Goal: Task Accomplishment & Management: Use online tool/utility

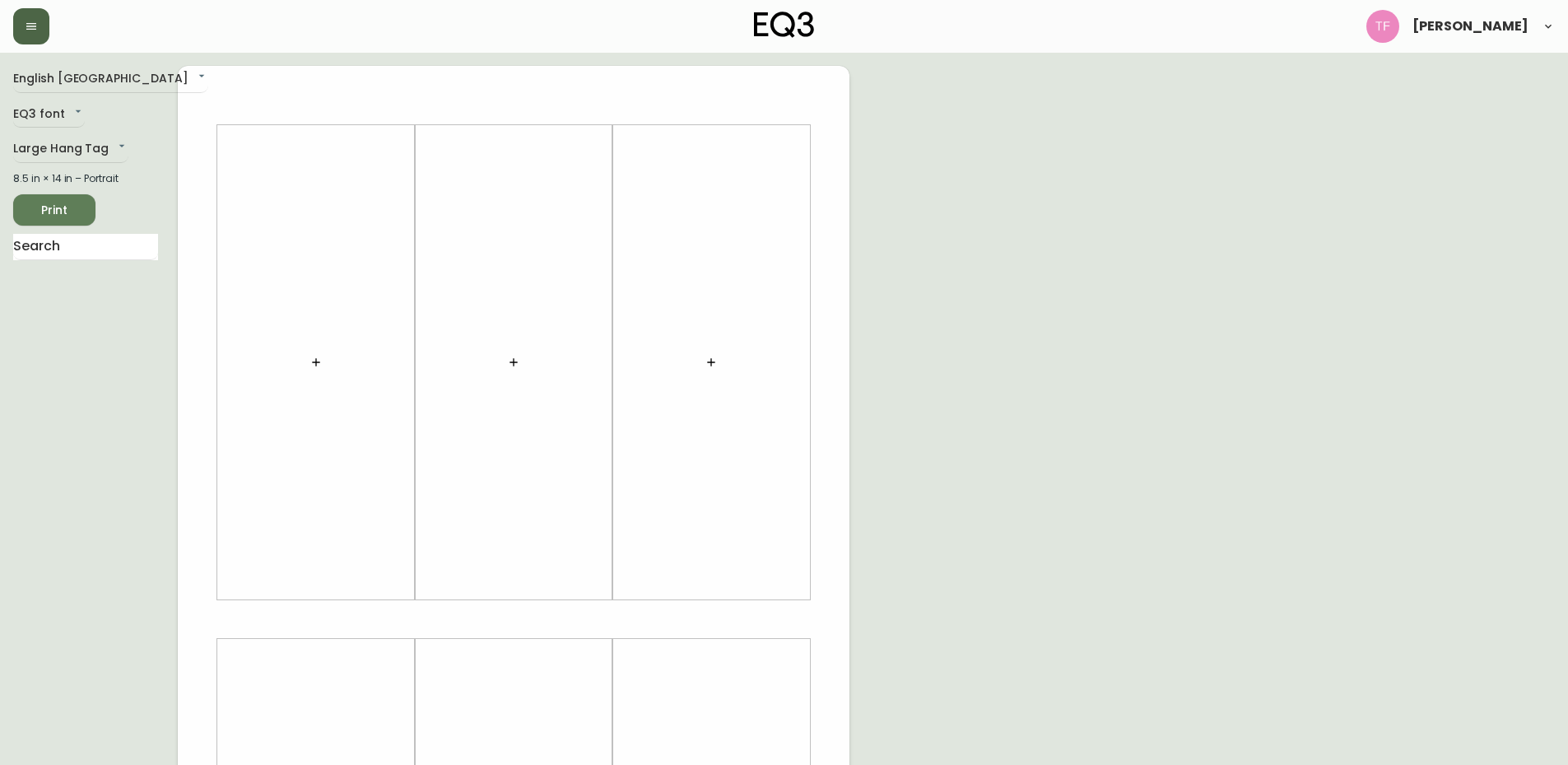
click at [26, 26] on icon "button" at bounding box center [31, 26] width 13 height 13
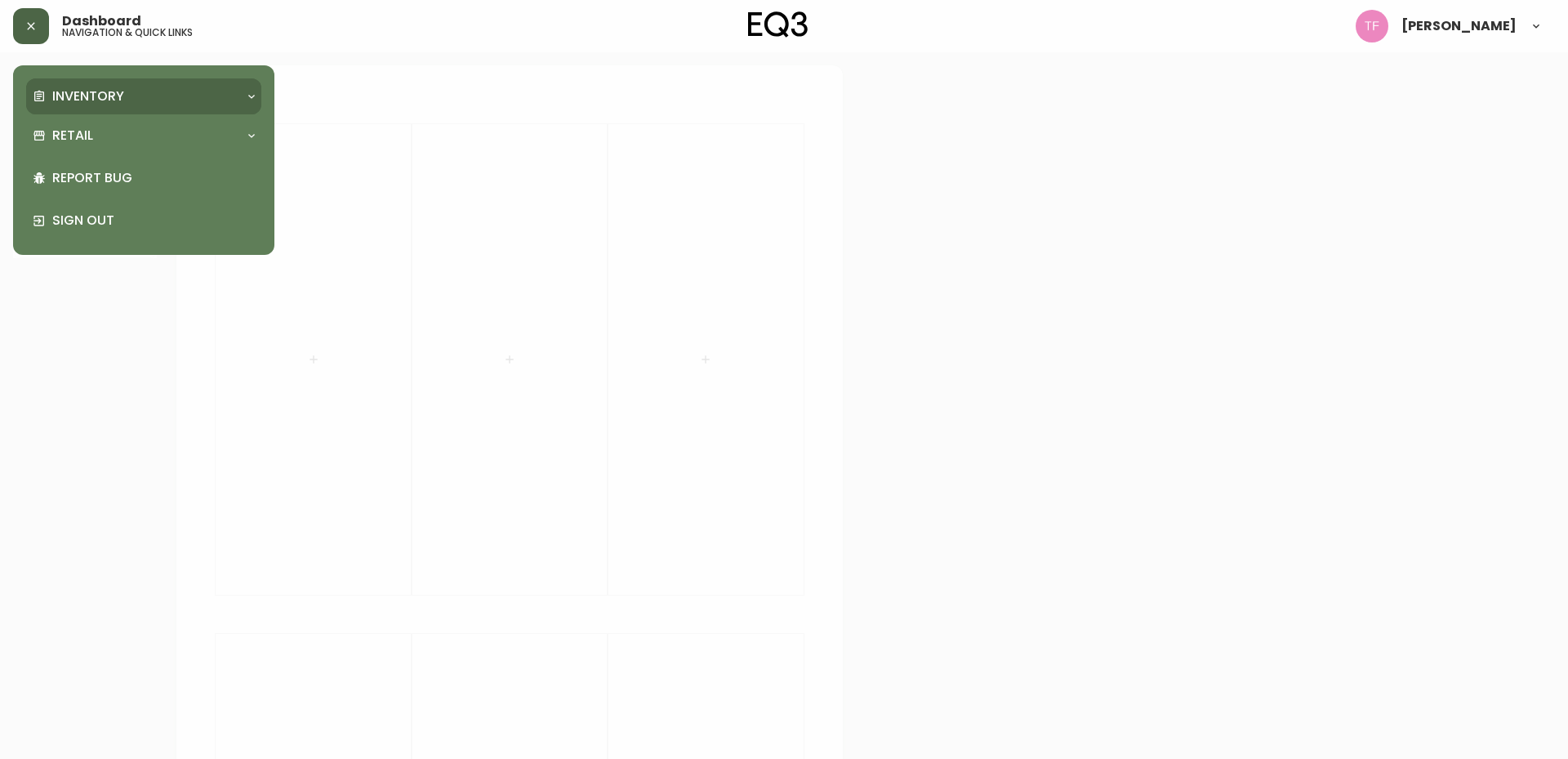
click at [57, 99] on p "Inventory" at bounding box center [88, 96] width 71 height 18
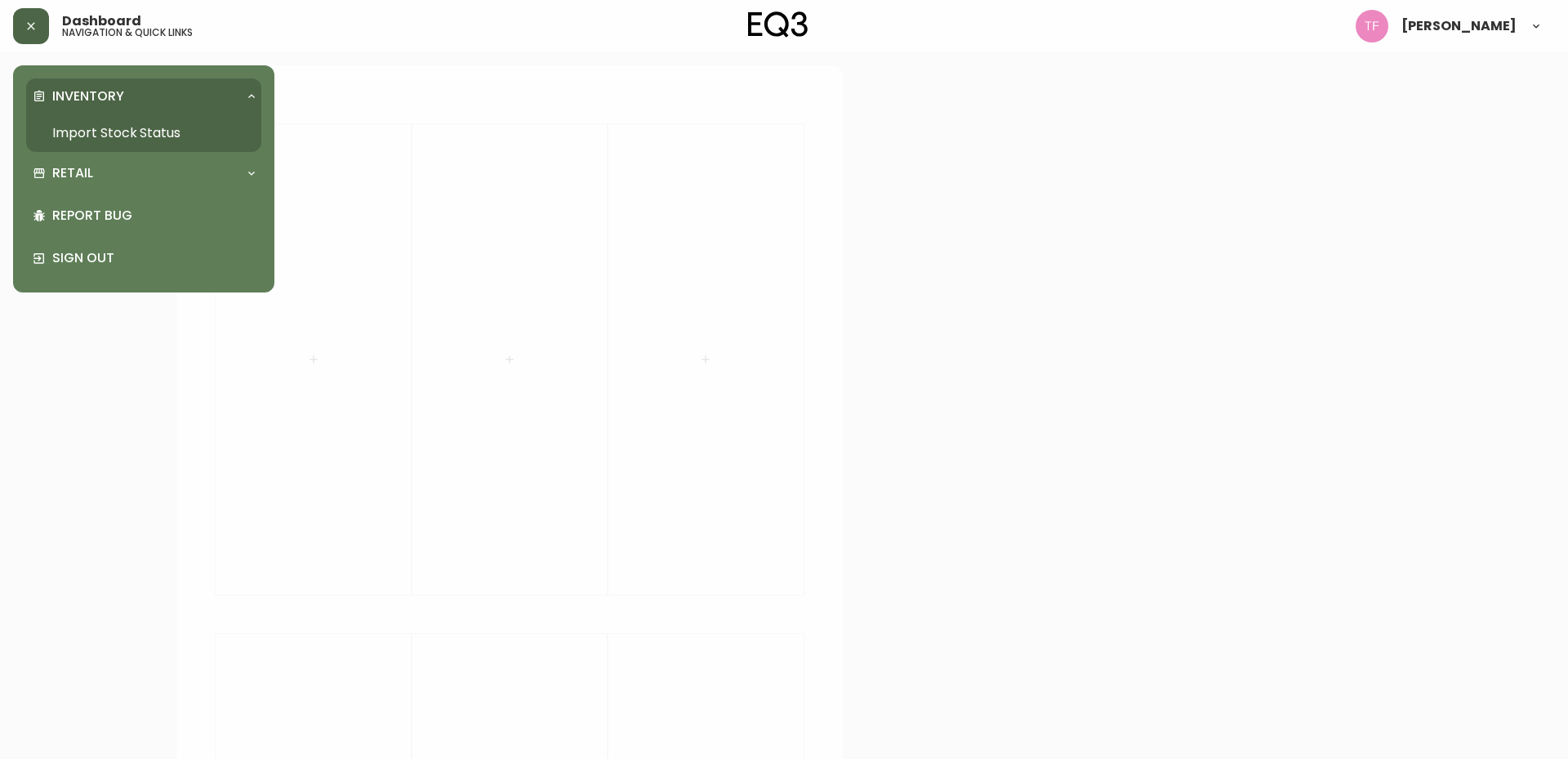
click at [86, 140] on link "Import Stock Status" at bounding box center [144, 133] width 235 height 38
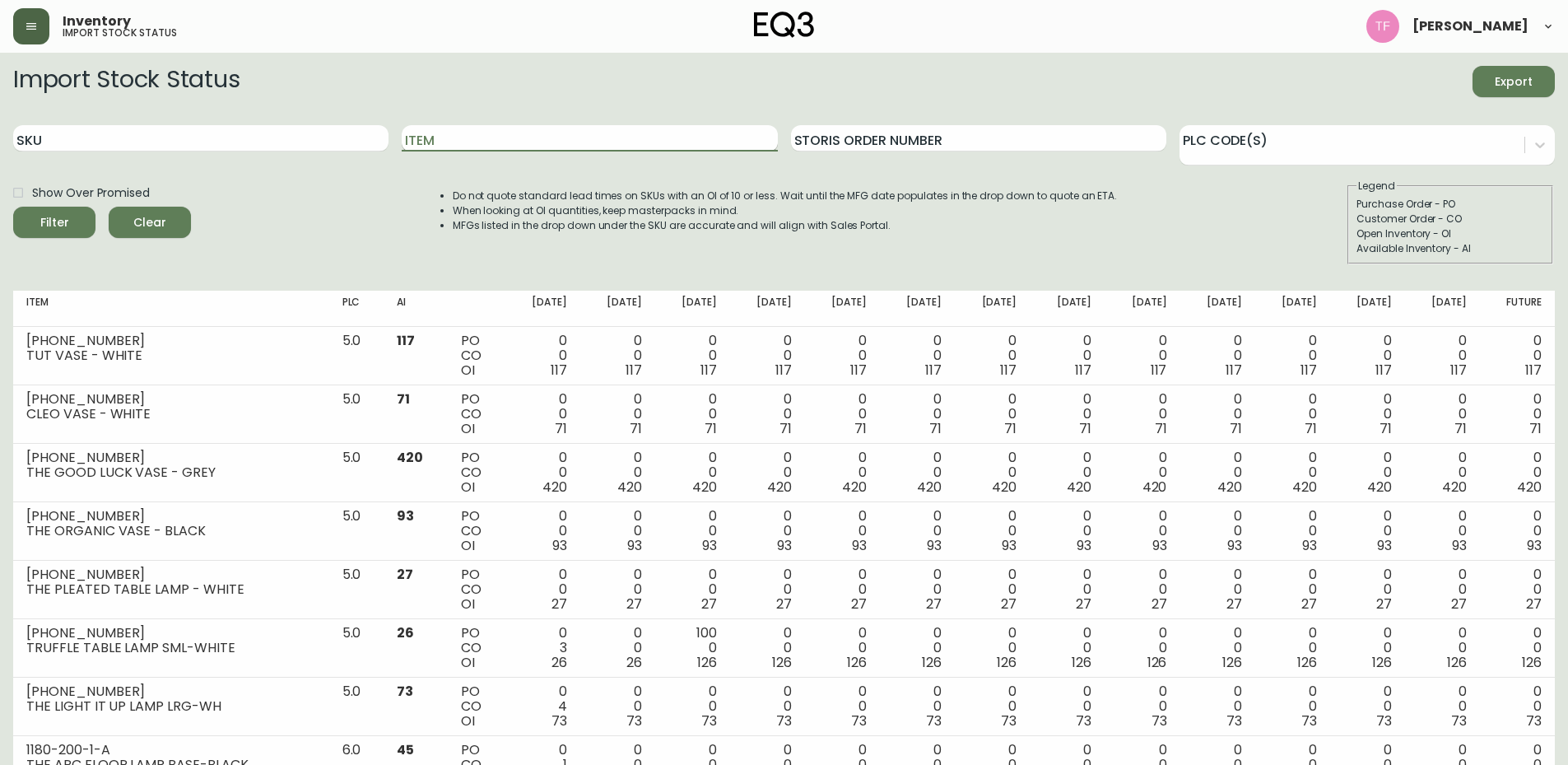
click at [616, 143] on input "Item" at bounding box center [589, 138] width 375 height 26
type input "[PERSON_NAME]"
click at [13, 207] on button "Filter" at bounding box center [54, 223] width 82 height 31
